Goal: Task Accomplishment & Management: Complete application form

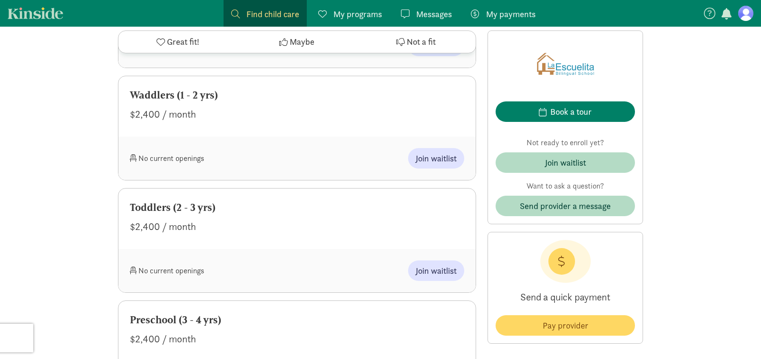
scroll to position [586, 0]
click at [565, 164] on div "Join waitlist" at bounding box center [565, 162] width 41 height 13
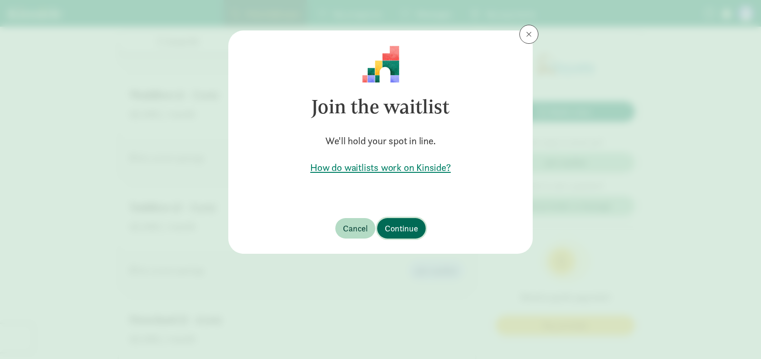
click at [406, 223] on span "Continue" at bounding box center [401, 228] width 33 height 13
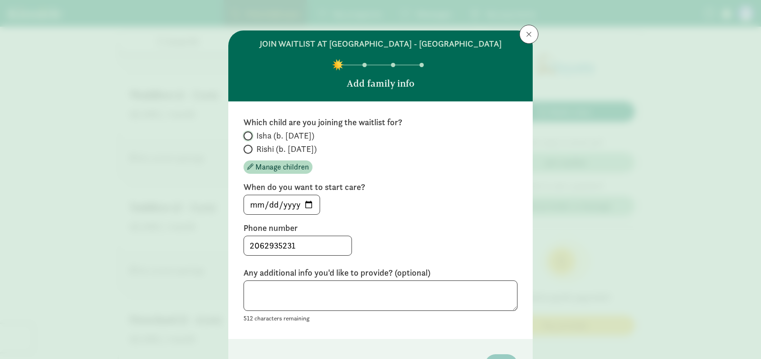
click at [248, 135] on input "Isha (b. [DATE])" at bounding box center [247, 136] width 6 height 6
radio input "true"
click at [257, 202] on input "[DATE]" at bounding box center [282, 204] width 76 height 19
type input "[DATE]"
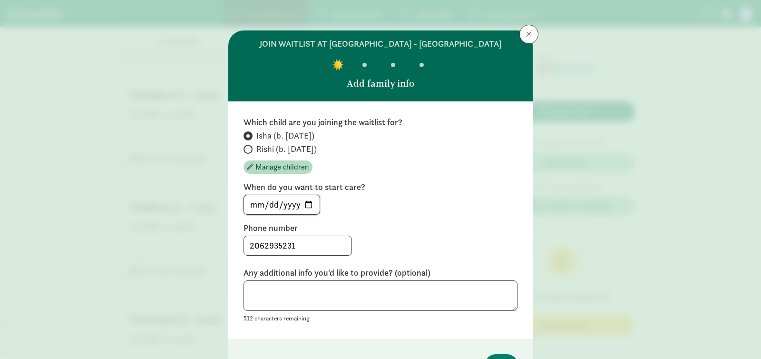
scroll to position [61, 0]
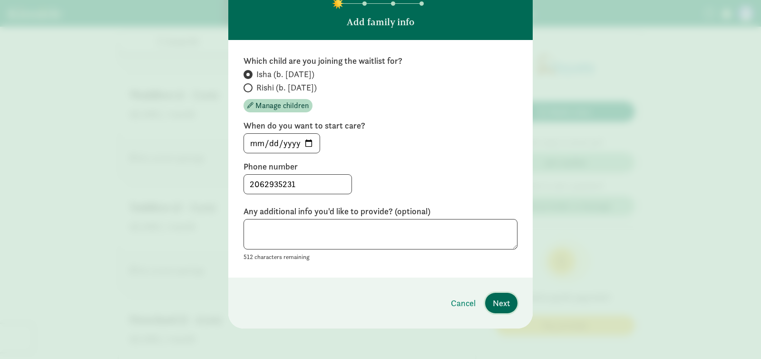
click at [498, 304] on span "Next" at bounding box center [501, 302] width 17 height 13
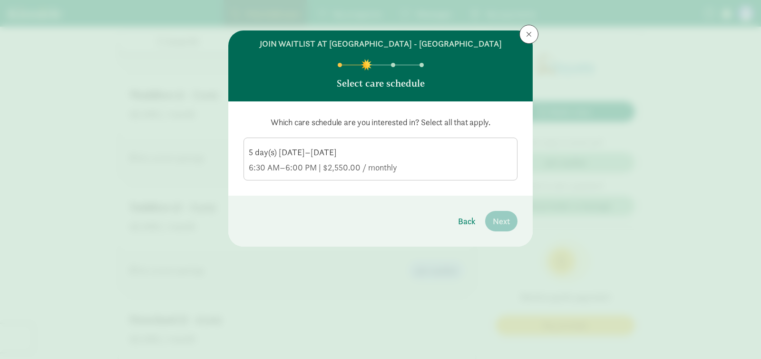
scroll to position [0, 0]
click at [281, 167] on div "6:30 AM–6:00 PM | $2,550.00 / monthly" at bounding box center [381, 167] width 264 height 11
click at [0, 0] on input "5 day(s) [DATE]–[DATE] 6:30 AM–6:00 PM | $2,550.00 / monthly" at bounding box center [0, 0] width 0 height 0
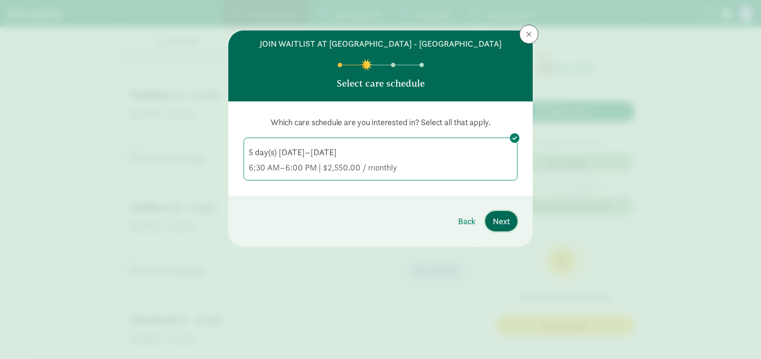
click at [505, 221] on span "Next" at bounding box center [501, 221] width 17 height 13
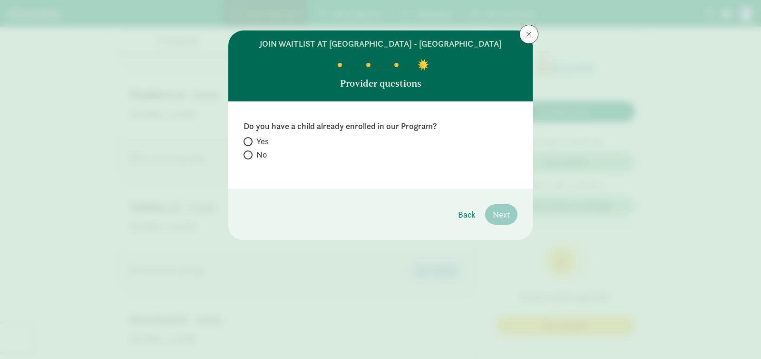
click at [253, 150] on label "No" at bounding box center [381, 154] width 274 height 11
click at [250, 152] on input "No" at bounding box center [247, 155] width 6 height 6
radio input "true"
click at [504, 215] on span "Next" at bounding box center [501, 214] width 17 height 13
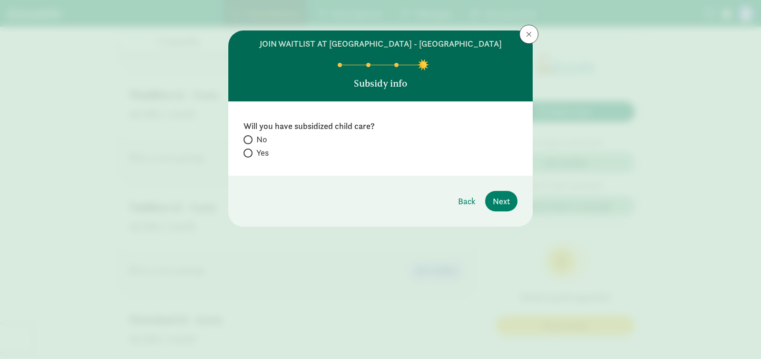
drag, startPoint x: 250, startPoint y: 140, endPoint x: 323, endPoint y: 163, distance: 76.4
click at [252, 140] on span at bounding box center [248, 139] width 9 height 9
click at [250, 140] on input "No" at bounding box center [247, 140] width 6 height 6
radio input "true"
click at [507, 207] on span "Next" at bounding box center [501, 201] width 17 height 13
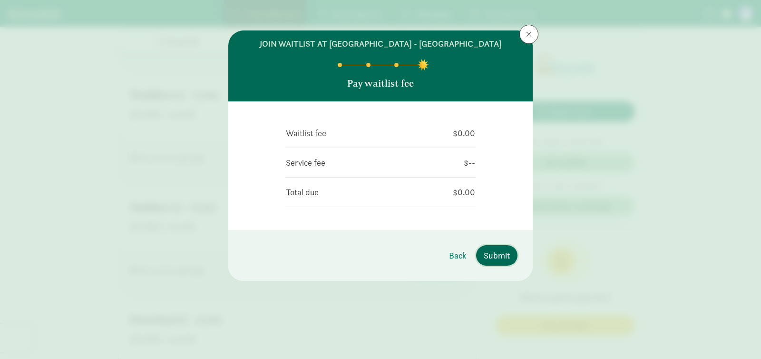
click at [494, 257] on span "Submit" at bounding box center [497, 255] width 26 height 13
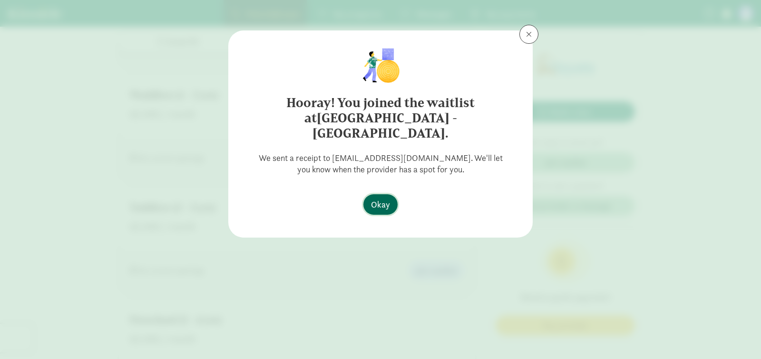
click at [376, 198] on span "Okay" at bounding box center [380, 204] width 19 height 13
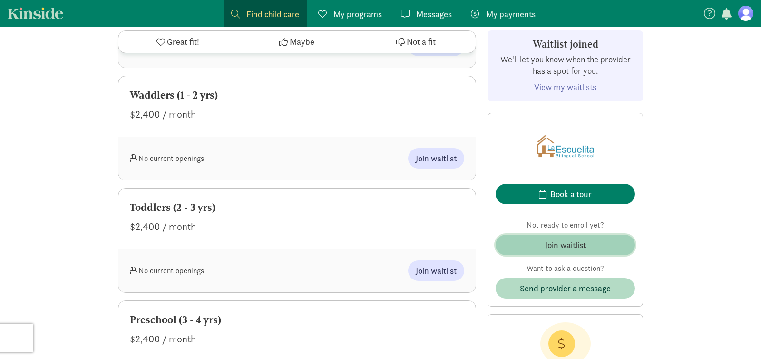
click at [521, 248] on span "Join waitlist" at bounding box center [565, 244] width 124 height 13
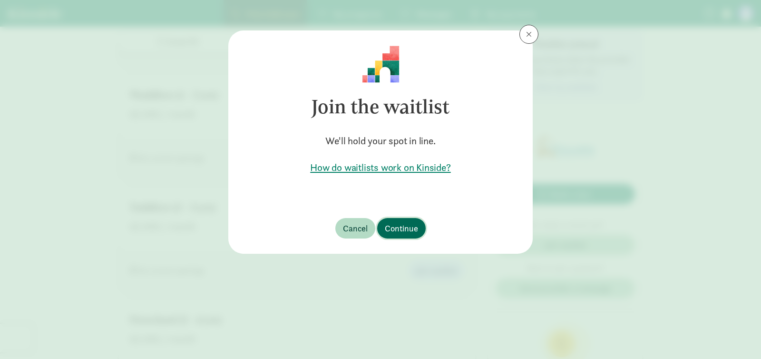
click at [404, 231] on span "Continue" at bounding box center [401, 228] width 33 height 13
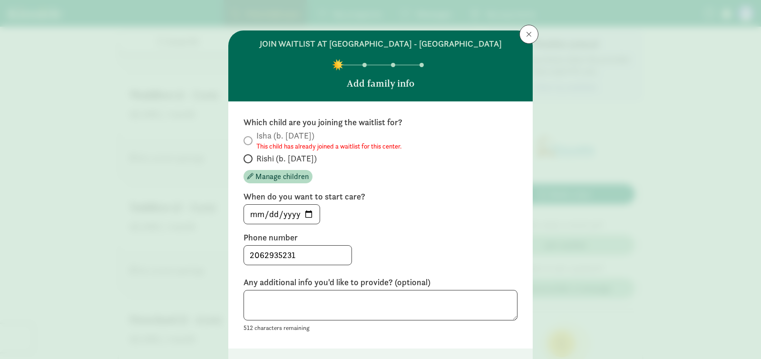
click at [270, 156] on span "Rishi (b. [DATE])" at bounding box center [286, 158] width 60 height 11
click at [250, 156] on input "Rishi (b. [DATE])" at bounding box center [247, 159] width 6 height 6
radio input "true"
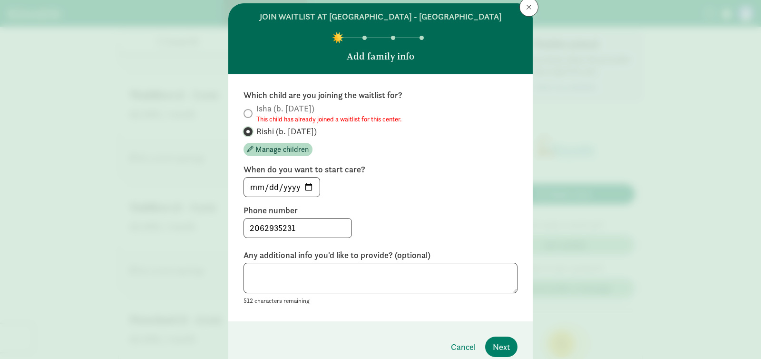
scroll to position [28, 0]
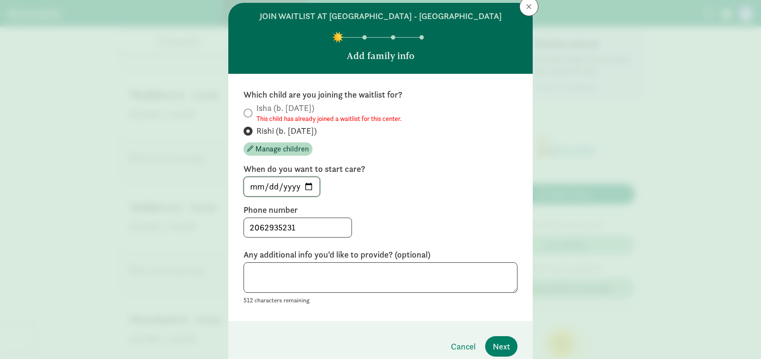
click at [255, 188] on input "[DATE]" at bounding box center [282, 186] width 76 height 19
type input "[DATE]"
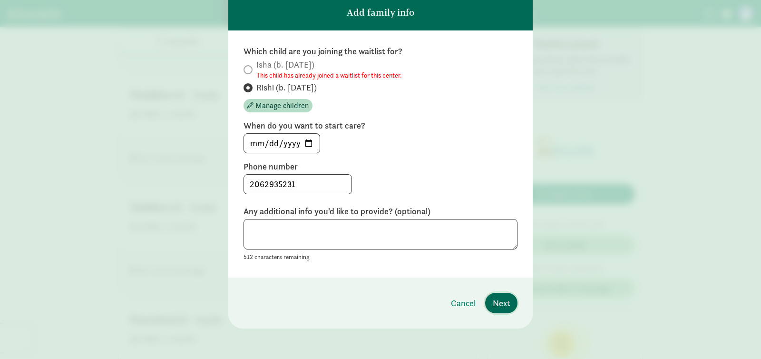
click at [506, 304] on span "Next" at bounding box center [501, 302] width 17 height 13
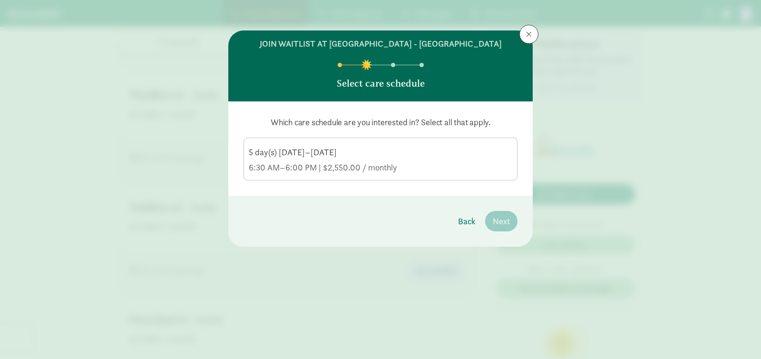
scroll to position [0, 0]
click at [400, 180] on div "Which care schedule are you interested in? Select all that apply. 5 day(s) [DAT…" at bounding box center [380, 148] width 304 height 94
click at [402, 163] on div "6:30 AM–6:00 PM | $2,550.00 / monthly" at bounding box center [381, 167] width 264 height 11
click at [0, 0] on input "5 day(s) [DATE]–[DATE] 6:30 AM–6:00 PM | $2,550.00 / monthly" at bounding box center [0, 0] width 0 height 0
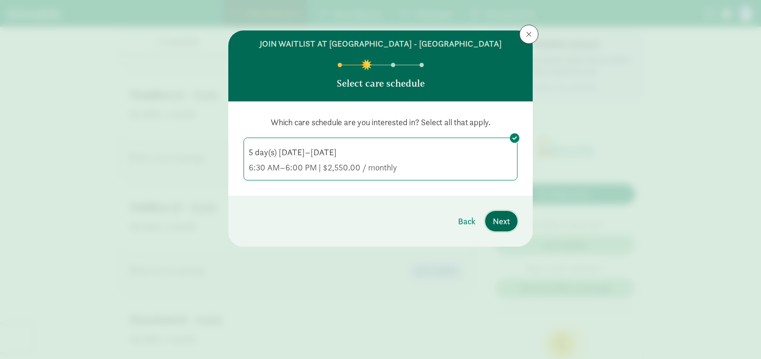
click at [501, 222] on span "Next" at bounding box center [501, 221] width 17 height 13
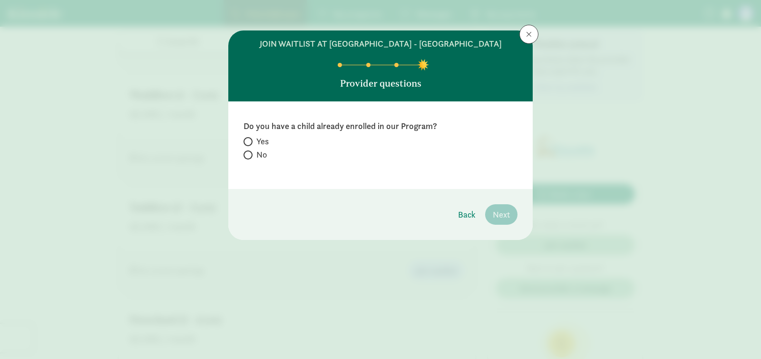
click at [251, 156] on span at bounding box center [248, 154] width 9 height 9
click at [250, 156] on input "No" at bounding box center [247, 155] width 6 height 6
radio input "true"
click at [517, 222] on div "Back Next" at bounding box center [483, 214] width 67 height 20
click at [501, 219] on span "Next" at bounding box center [501, 214] width 17 height 13
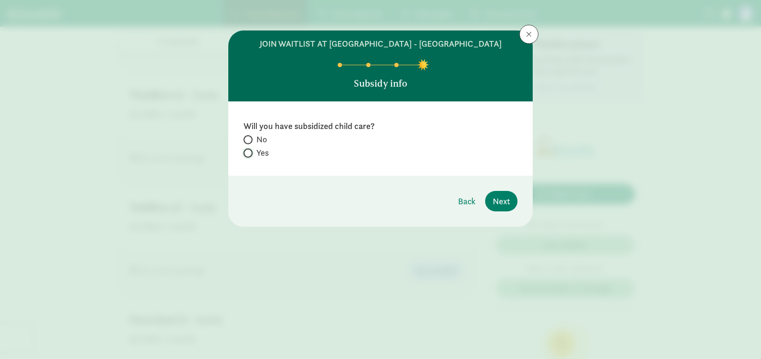
click at [247, 153] on input "Yes" at bounding box center [247, 153] width 6 height 6
radio input "true"
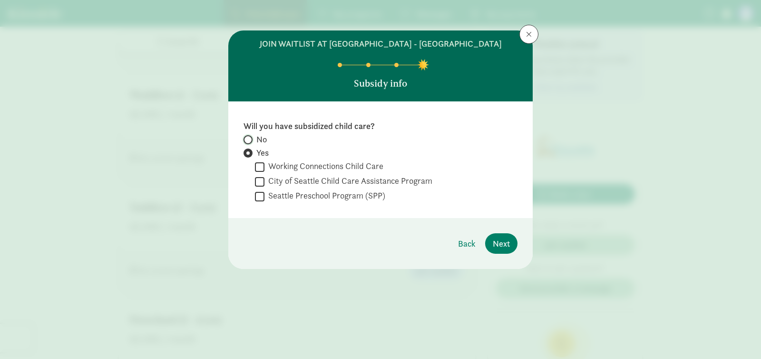
click at [249, 137] on input "No" at bounding box center [247, 140] width 6 height 6
radio input "true"
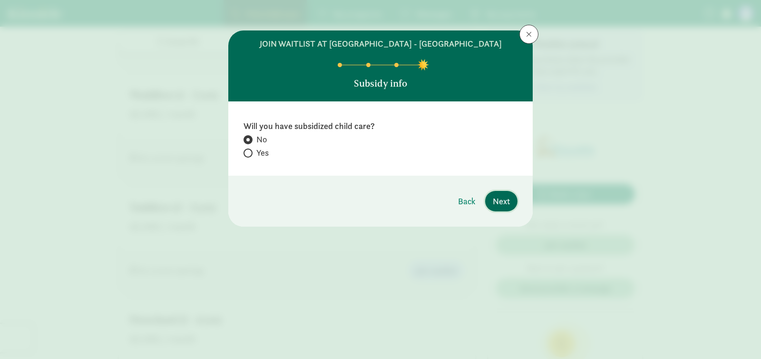
click at [501, 205] on span "Next" at bounding box center [501, 201] width 17 height 13
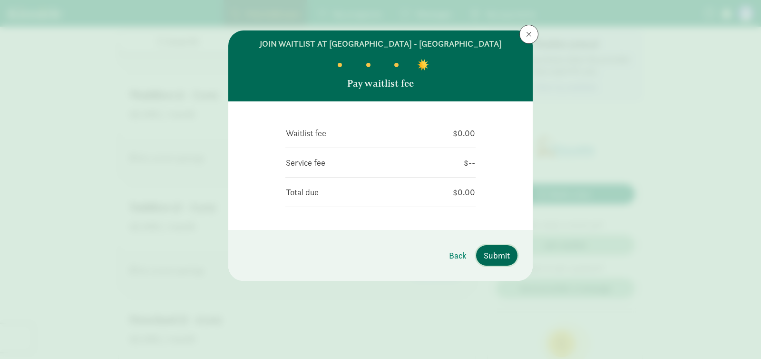
click at [495, 254] on span "Submit" at bounding box center [497, 255] width 26 height 13
